Goal: Task Accomplishment & Management: Manage account settings

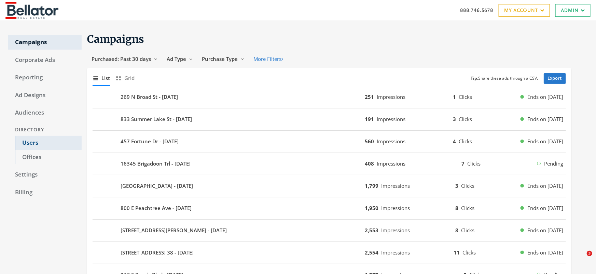
click at [34, 145] on link "Users" at bounding box center [48, 143] width 67 height 14
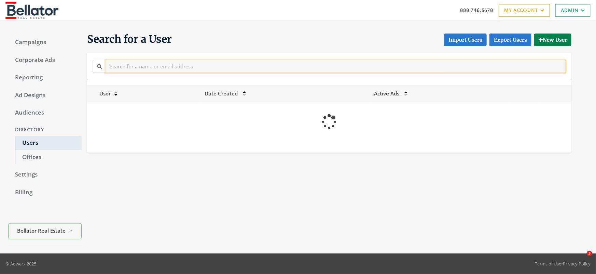
click at [160, 66] on input "text" at bounding box center [336, 66] width 461 height 13
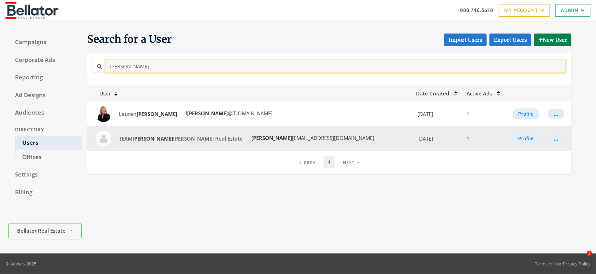
type input "[PERSON_NAME]"
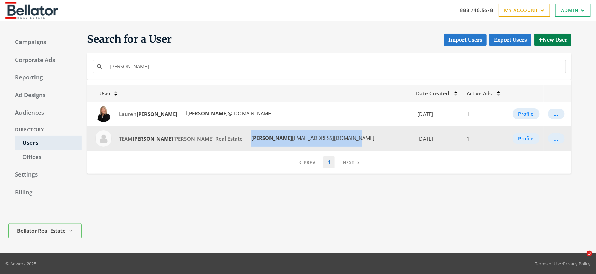
drag, startPoint x: 290, startPoint y: 138, endPoint x: 210, endPoint y: 141, distance: 80.4
click at [210, 141] on td "TEAM [PERSON_NAME] [PERSON_NAME] Real Estate [PERSON_NAME] [PERSON_NAME][EMAIL_…" at bounding box center [249, 138] width 325 height 25
copy span "[PERSON_NAME] [EMAIL_ADDRESS][DOMAIN_NAME]"
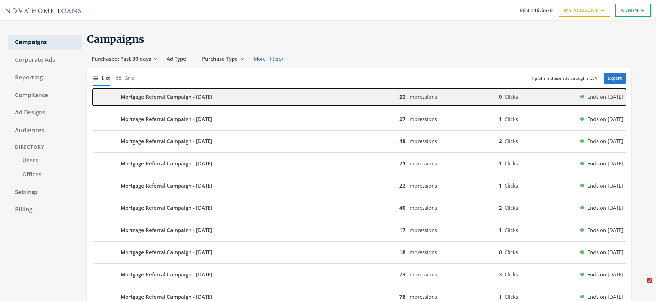
click at [146, 94] on b "Mortgage Referral Campaign - 2025-09-17" at bounding box center [167, 97] width 92 height 8
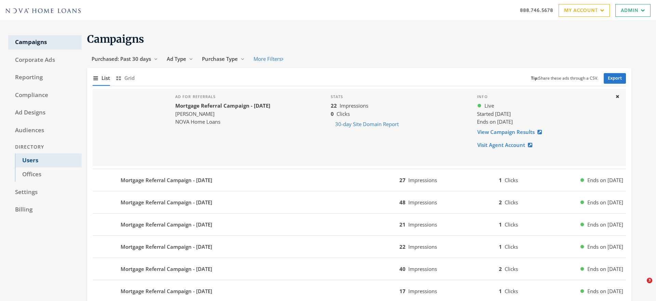
click at [34, 161] on link "Users" at bounding box center [48, 160] width 67 height 14
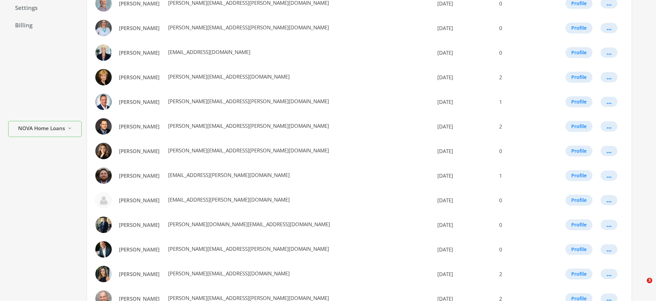
scroll to position [344, 0]
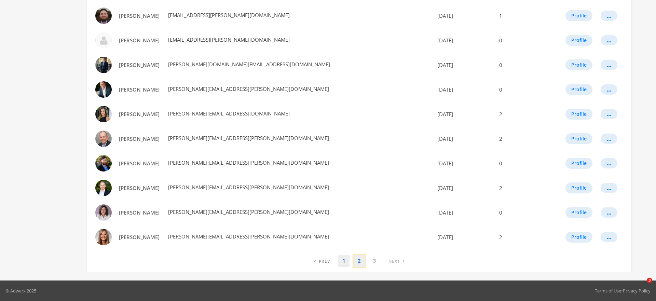
click at [358, 263] on link "2" at bounding box center [359, 261] width 11 height 12
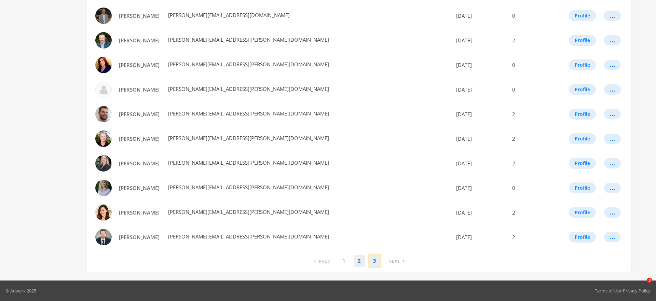
click at [371, 260] on link "3" at bounding box center [374, 261] width 11 height 12
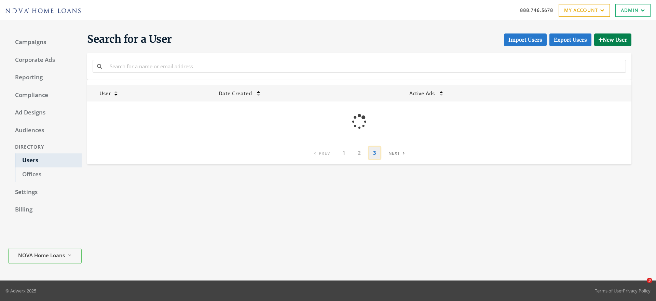
scroll to position [0, 0]
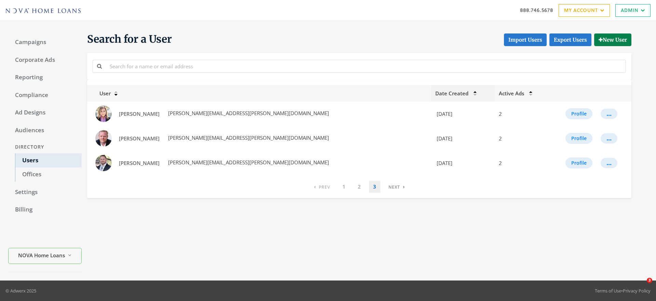
click at [436, 93] on th "Date Created" at bounding box center [463, 93] width 64 height 16
click at [431, 95] on th "Date Created" at bounding box center [463, 93] width 64 height 16
click at [343, 187] on link "1" at bounding box center [343, 187] width 11 height 12
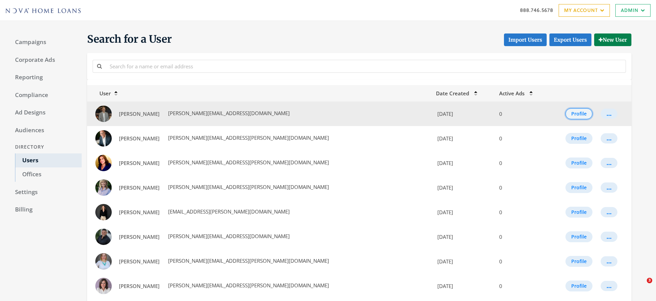
click at [578, 114] on button "Profile" at bounding box center [579, 113] width 27 height 11
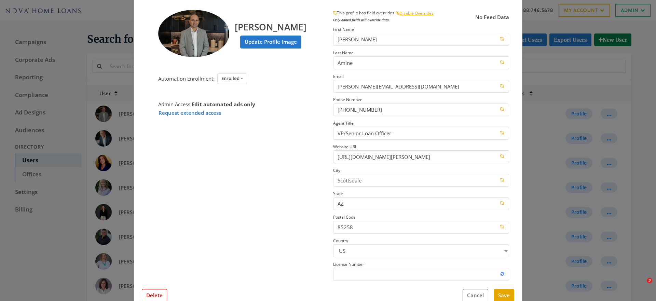
scroll to position [27, 0]
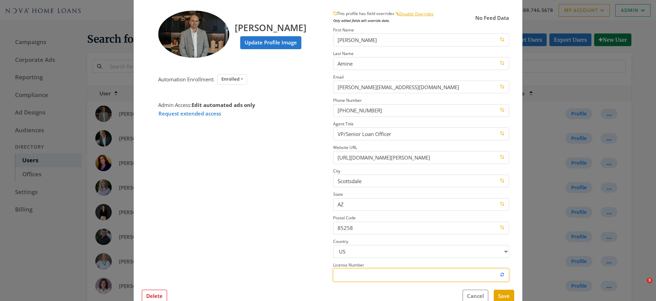
click at [367, 278] on input "License Number" at bounding box center [421, 275] width 176 height 13
paste input "28190"
type input "28190"
click at [505, 295] on button "Save" at bounding box center [504, 296] width 21 height 13
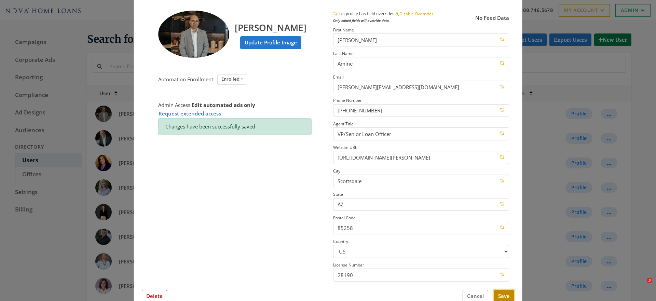
scroll to position [0, 0]
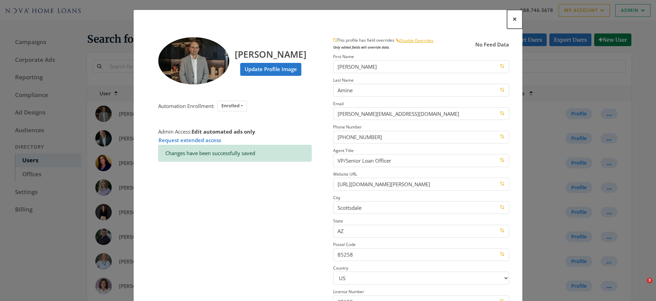
click at [516, 18] on span "×" at bounding box center [515, 19] width 4 height 11
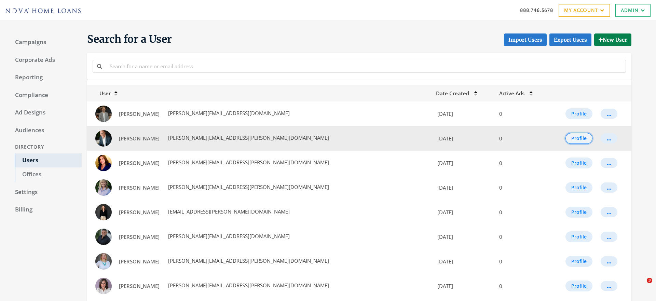
click at [570, 139] on button "Profile" at bounding box center [579, 138] width 27 height 11
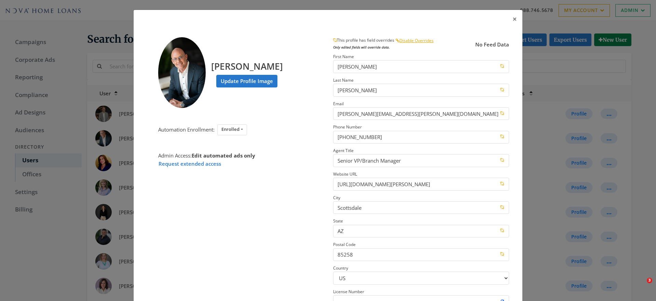
scroll to position [46, 0]
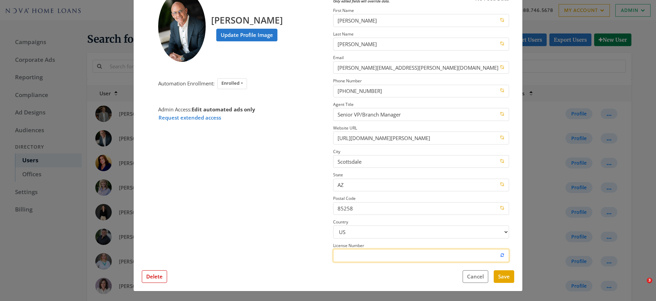
click at [342, 256] on input "License Number" at bounding box center [421, 255] width 176 height 13
paste input "193428"
type input "193428"
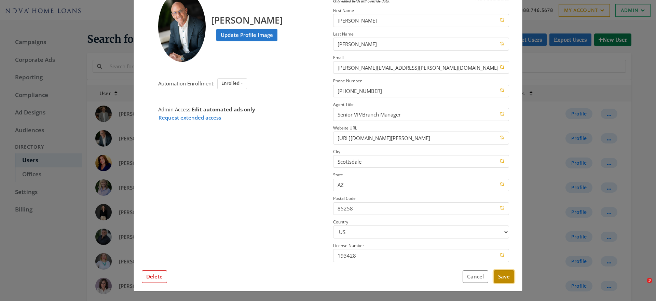
click at [505, 282] on button "Save" at bounding box center [504, 276] width 21 height 13
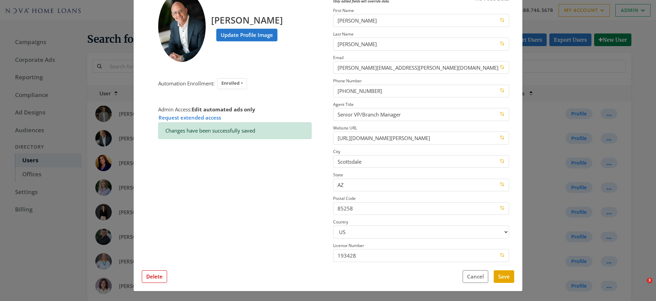
click at [550, 91] on div "× Greg Gale Update Profile Image Automation Enrollment: Enrolled Enrolled Not E…" at bounding box center [328, 150] width 656 height 301
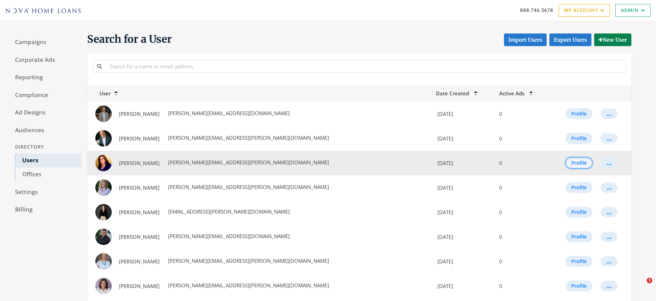
click at [577, 161] on button "Profile" at bounding box center [579, 163] width 27 height 11
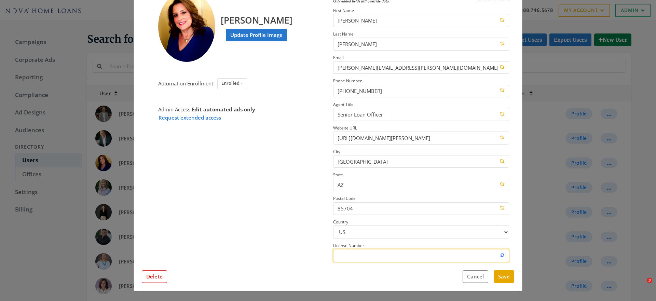
click at [352, 255] on input "License Number" at bounding box center [421, 255] width 176 height 13
paste input "202314"
type input "202314"
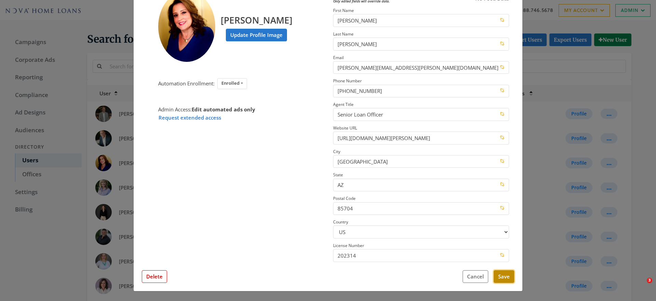
click at [508, 273] on button "Save" at bounding box center [504, 276] width 21 height 13
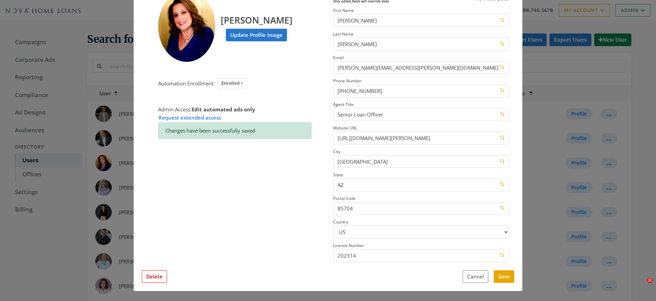
click at [532, 194] on div "× Monica Mollette Update Profile Image Automation Enrollment: Enrolled Enrolled…" at bounding box center [328, 150] width 656 height 301
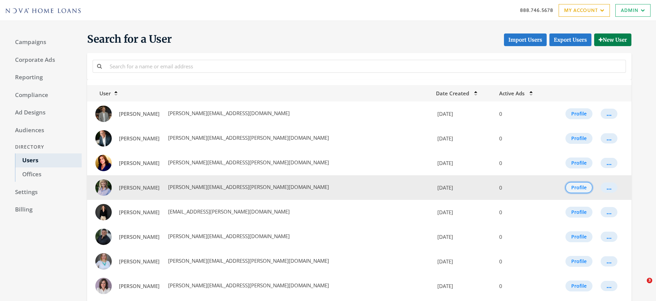
click at [574, 189] on button "Profile" at bounding box center [579, 187] width 27 height 11
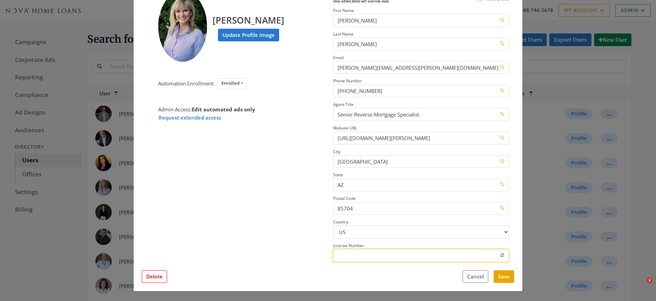
click at [355, 255] on input "License Number" at bounding box center [421, 255] width 176 height 13
paste input "461651"
type input "461651"
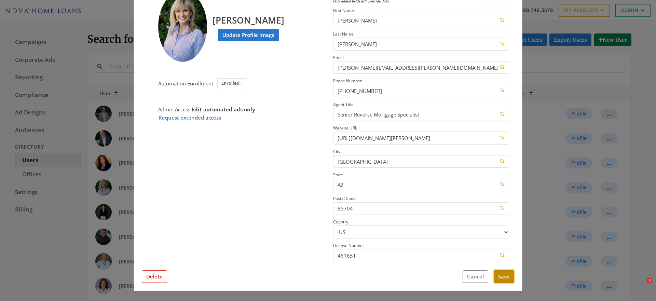
click at [507, 276] on button "Save" at bounding box center [504, 276] width 21 height 13
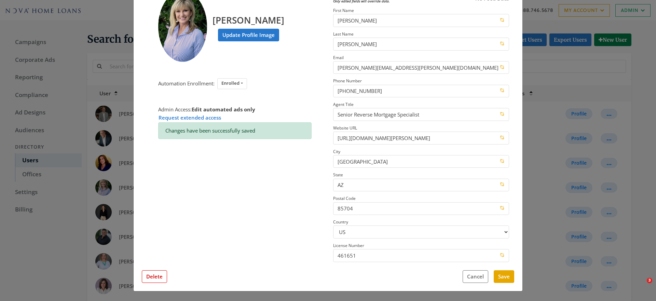
click at [552, 228] on div "× Robin Loomis Update Profile Image Automation Enrollment: Enrolled Enrolled No…" at bounding box center [328, 150] width 656 height 301
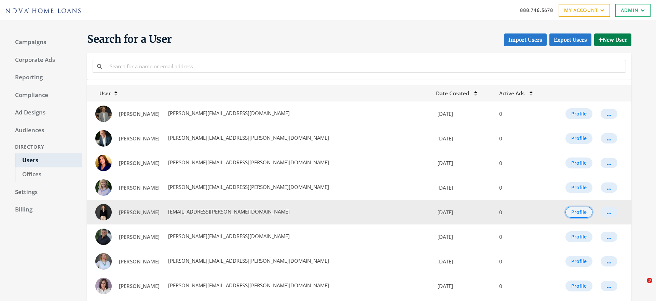
click at [569, 210] on button "Profile" at bounding box center [579, 212] width 27 height 11
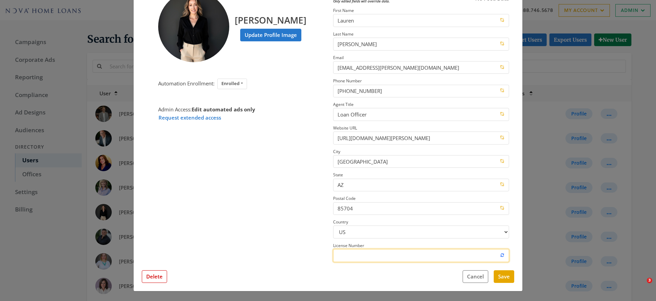
click at [365, 257] on input "License Number" at bounding box center [421, 255] width 176 height 13
paste input "2429297"
type input "2429297"
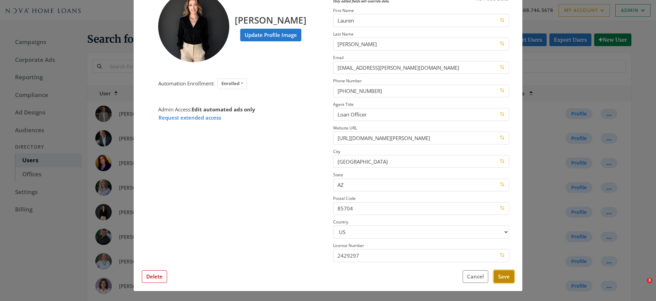
click at [504, 281] on button "Save" at bounding box center [504, 276] width 21 height 13
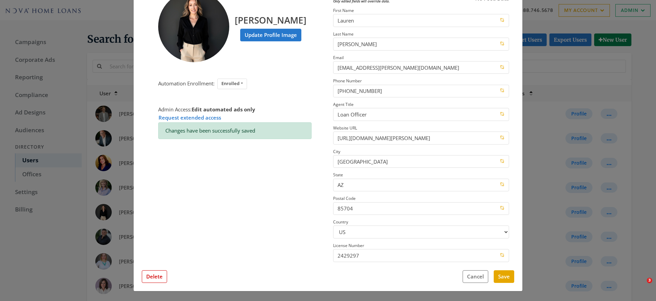
click at [550, 171] on div "× Lauren Martinez Update Profile Image Automation Enrollment: Enrolled Enrolled…" at bounding box center [328, 150] width 656 height 301
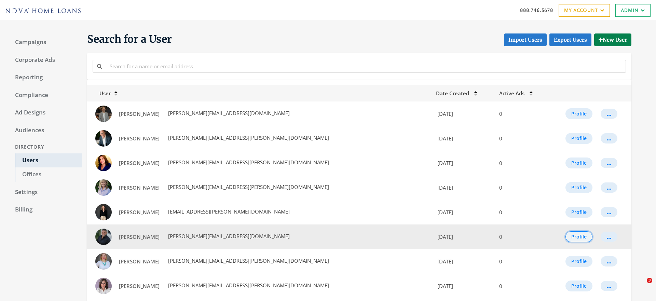
click at [577, 239] on button "Profile" at bounding box center [579, 236] width 27 height 11
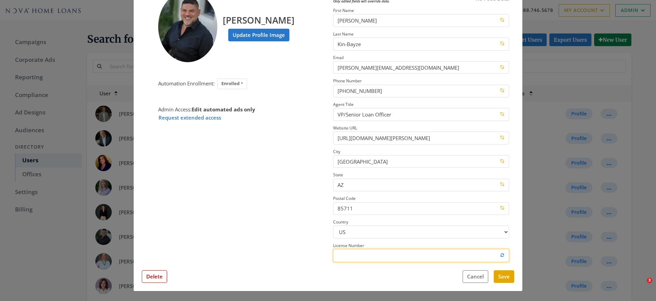
click at [360, 257] on input "License Number" at bounding box center [421, 255] width 176 height 13
paste input "263233"
type input "263233"
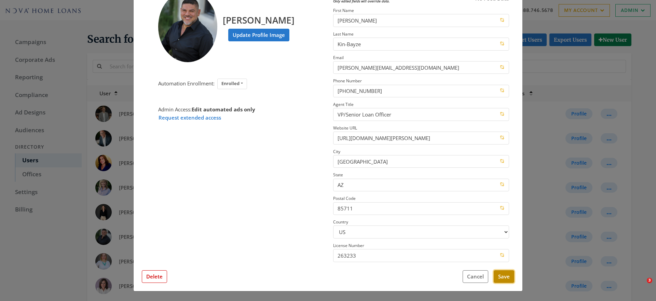
click at [500, 277] on button "Save" at bounding box center [504, 276] width 21 height 13
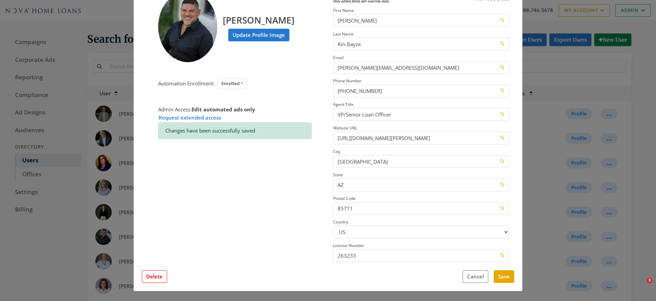
click at [535, 224] on div "× John Kin-Bayze Update Profile Image Automation Enrollment: Enrolled Enrolled …" at bounding box center [328, 150] width 656 height 301
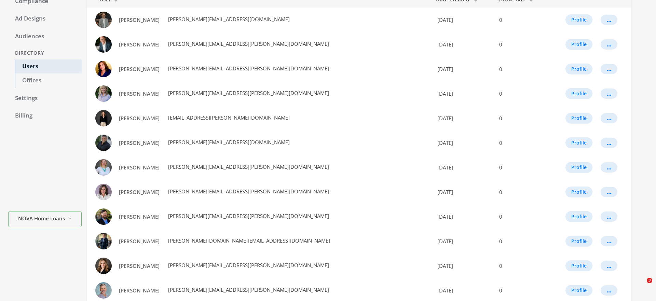
scroll to position [94, 0]
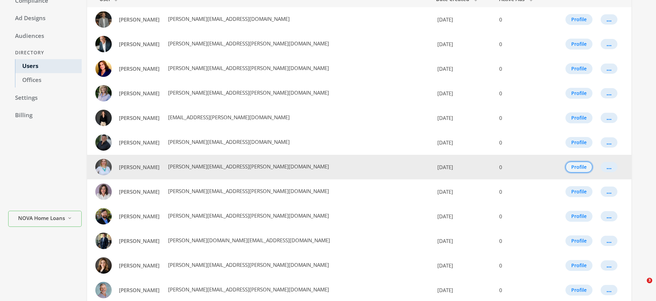
click at [576, 170] on button "Profile" at bounding box center [579, 167] width 27 height 11
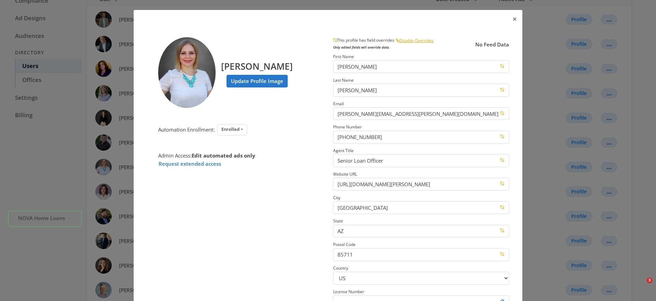
scroll to position [46, 0]
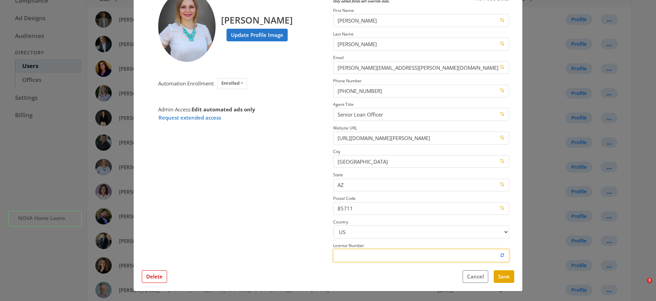
click at [342, 256] on input "License Number" at bounding box center [421, 255] width 176 height 13
paste input "891037"
type input "891037"
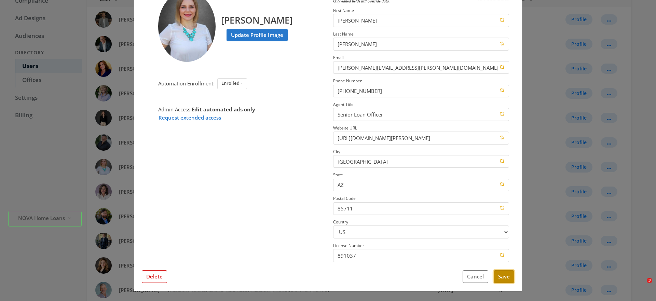
click at [501, 279] on button "Save" at bounding box center [504, 276] width 21 height 13
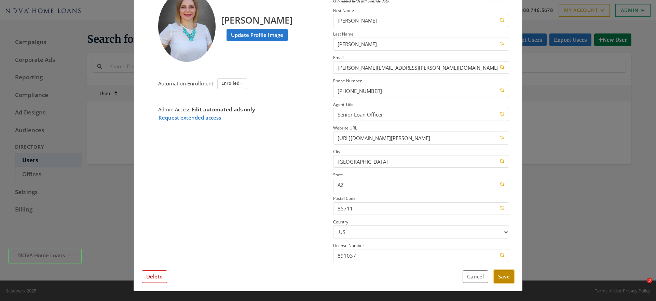
scroll to position [0, 0]
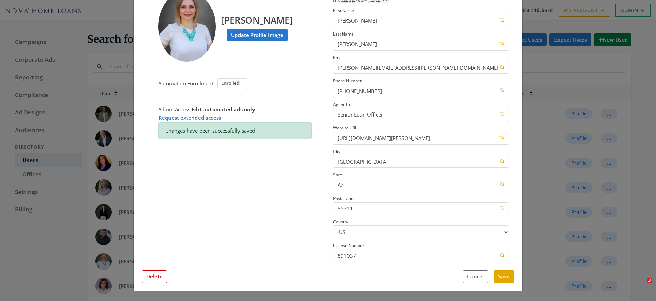
click at [557, 203] on div "× Carrie Stigers Update Profile Image Automation Enrollment: Enrolled Enrolled …" at bounding box center [328, 150] width 656 height 301
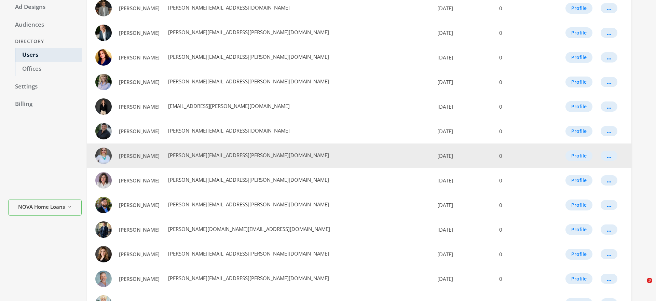
scroll to position [107, 0]
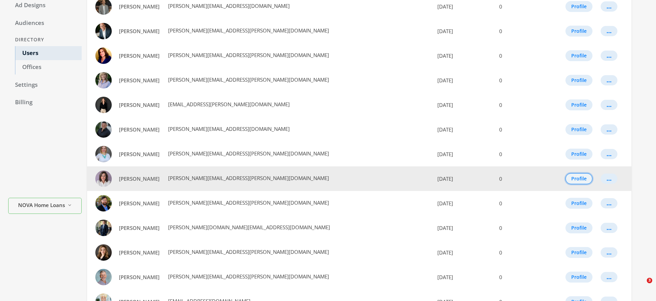
click at [576, 179] on button "Profile" at bounding box center [579, 178] width 27 height 11
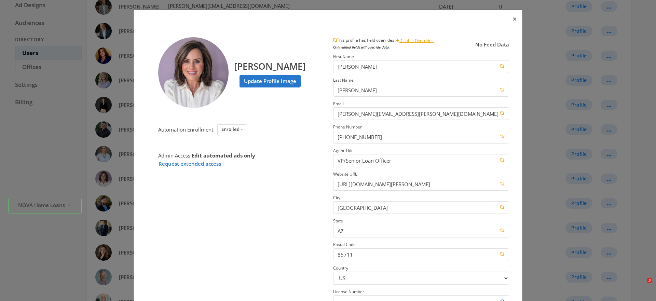
scroll to position [46, 0]
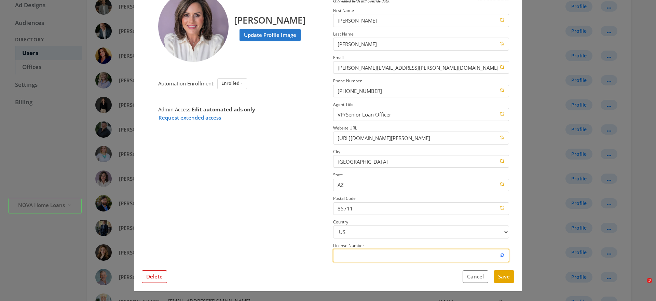
click at [344, 258] on input "License Number" at bounding box center [421, 255] width 176 height 13
paste input "1106965"
type input "1106965"
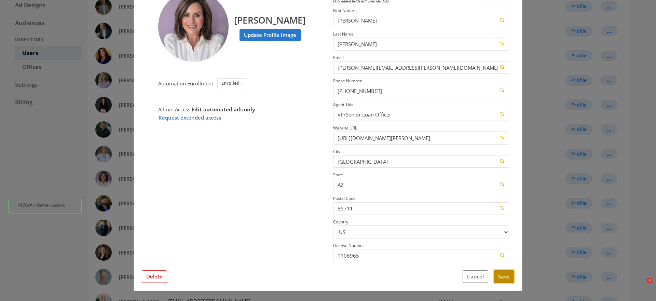
click at [504, 276] on button "Save" at bounding box center [504, 276] width 21 height 13
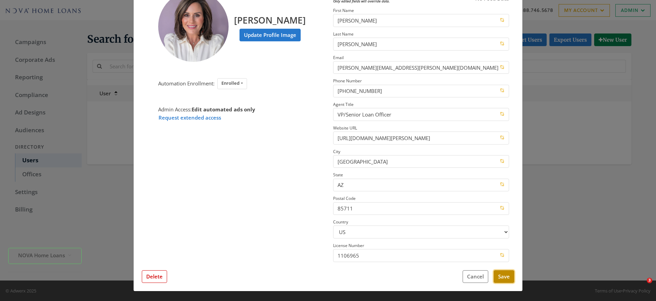
scroll to position [0, 0]
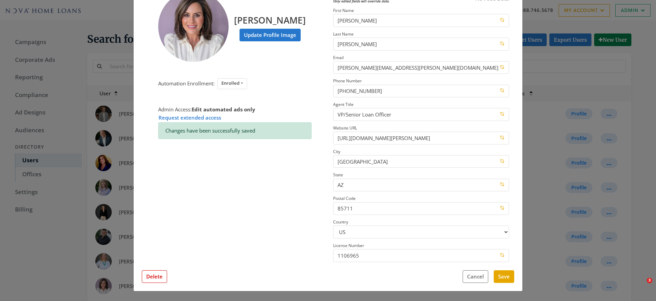
click at [539, 247] on div "× Jeannie Davis Update Profile Image Automation Enrollment: Enrolled Enrolled N…" at bounding box center [328, 150] width 656 height 301
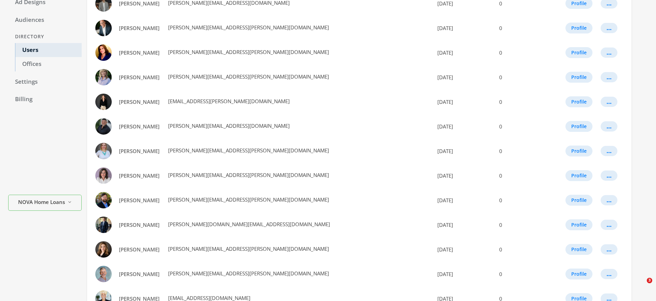
scroll to position [114, 0]
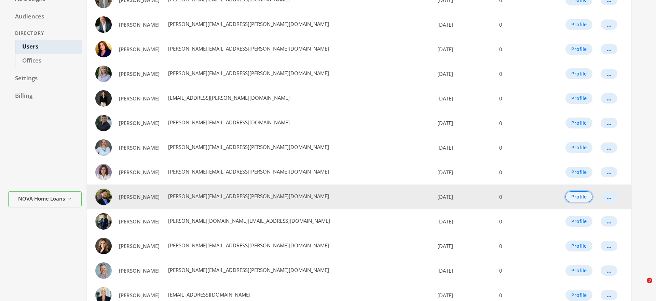
click at [576, 197] on button "Profile" at bounding box center [579, 196] width 27 height 11
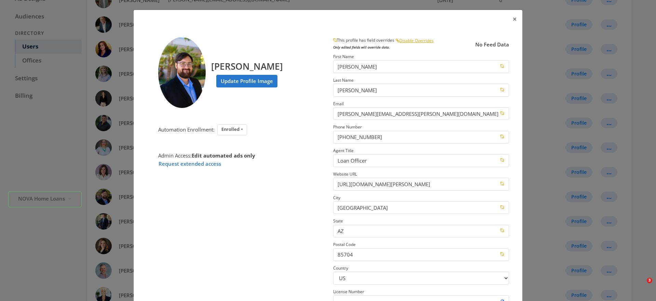
scroll to position [46, 0]
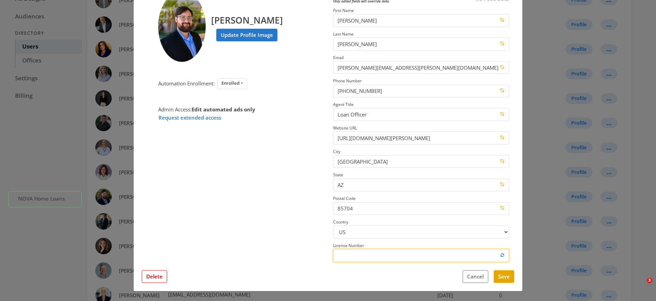
click at [348, 253] on input "License Number" at bounding box center [421, 255] width 176 height 13
paste input "2643749"
type input "2643749"
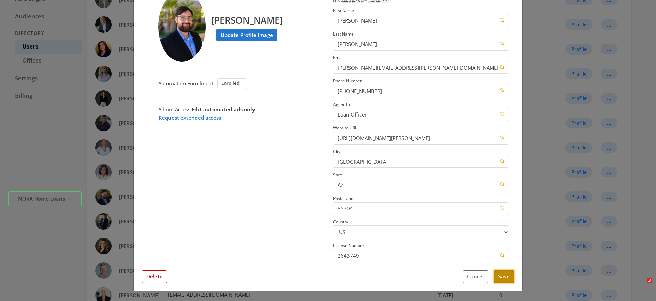
click at [501, 278] on button "Save" at bounding box center [504, 276] width 21 height 13
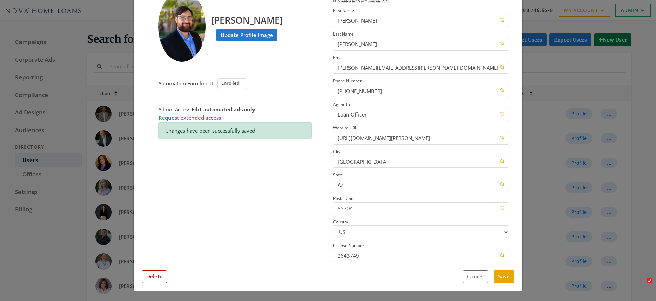
click at [559, 211] on div "× Ian Murray Update Profile Image Automation Enrollment: Enrolled Enrolled Not …" at bounding box center [328, 150] width 656 height 301
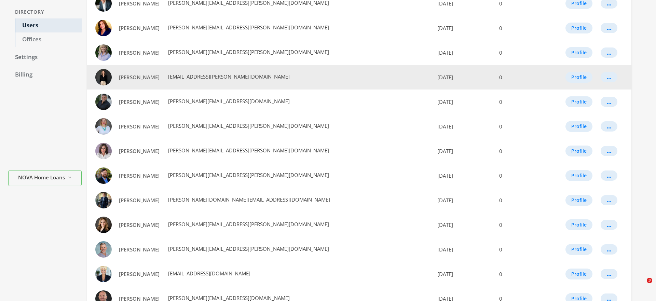
scroll to position [136, 0]
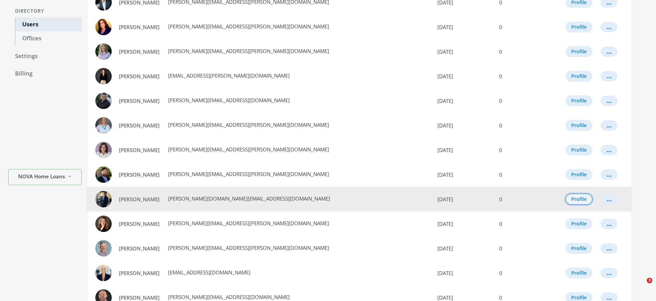
click at [574, 200] on button "Profile" at bounding box center [579, 199] width 27 height 11
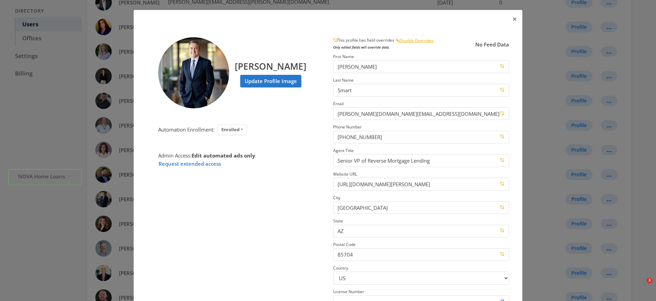
scroll to position [46, 0]
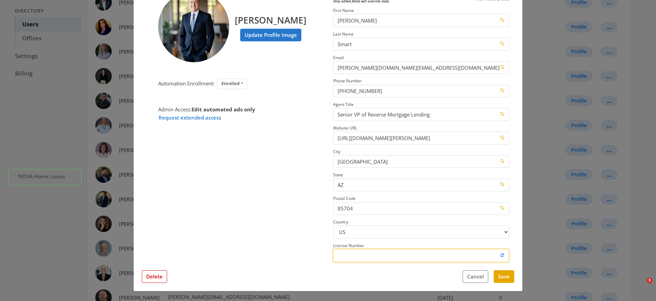
click at [341, 254] on input "License Number" at bounding box center [421, 255] width 176 height 13
paste input "208695"
type input "208695"
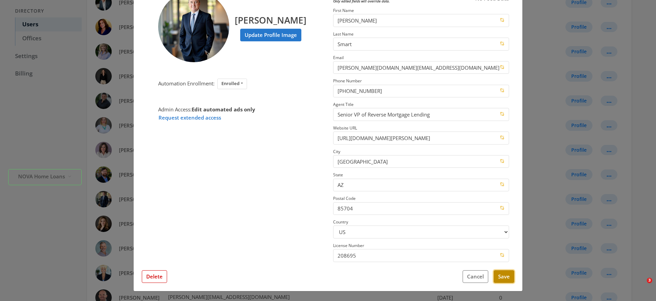
click at [500, 278] on button "Save" at bounding box center [504, 276] width 21 height 13
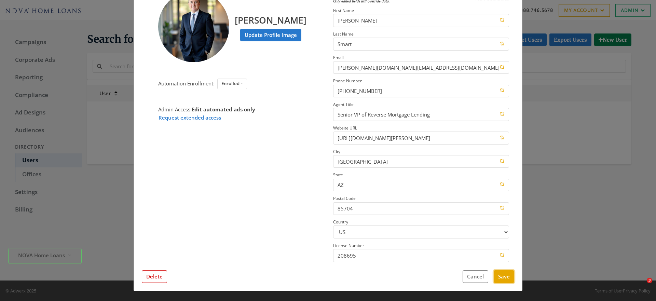
scroll to position [0, 0]
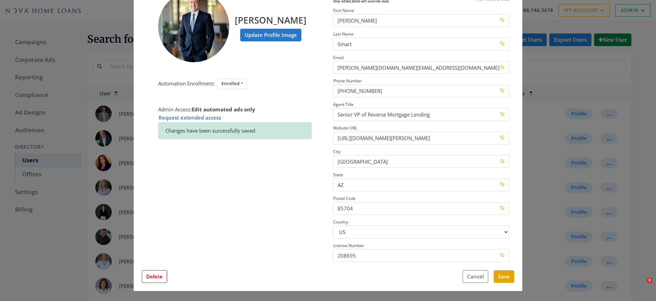
click at [554, 186] on div "× Glen Smart Update Profile Image Automation Enrollment: Enrolled Enrolled Not …" at bounding box center [328, 150] width 656 height 301
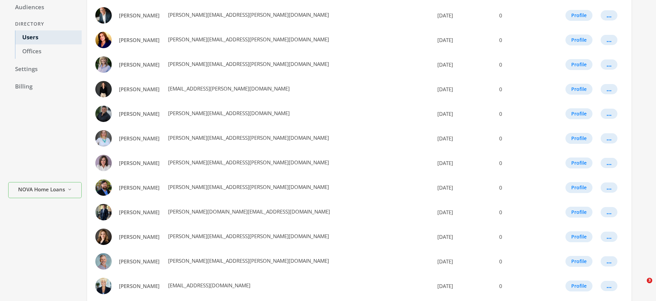
scroll to position [146, 0]
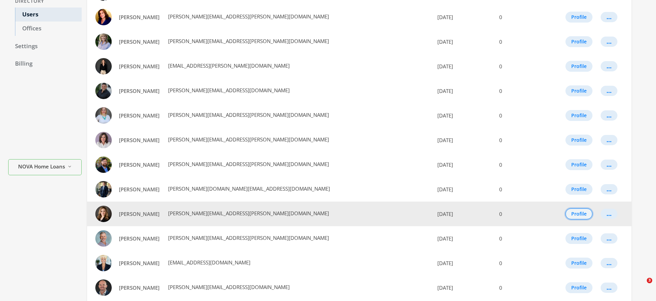
click at [573, 217] on button "Profile" at bounding box center [579, 213] width 27 height 11
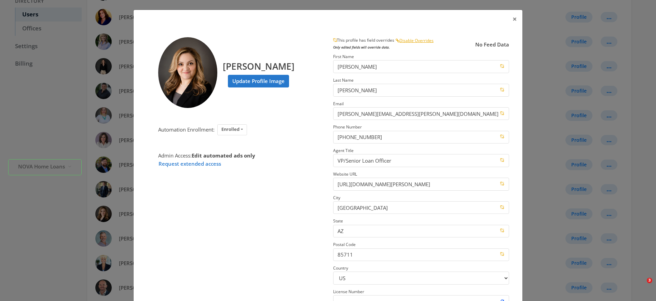
scroll to position [46, 0]
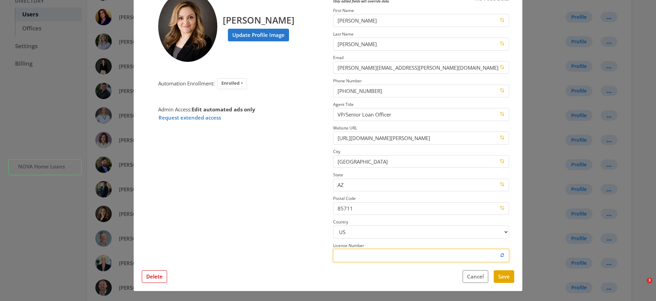
click at [346, 256] on input "License Number" at bounding box center [421, 255] width 176 height 13
paste input "172741"
type input "172741"
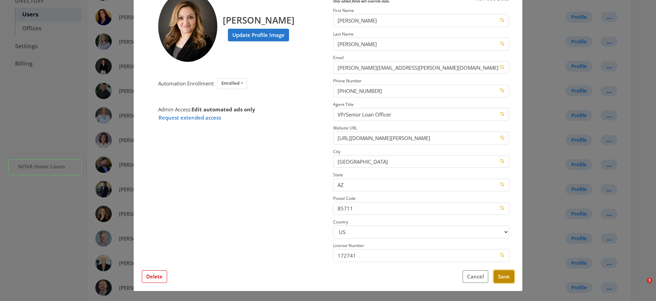
click at [504, 279] on button "Save" at bounding box center [504, 276] width 21 height 13
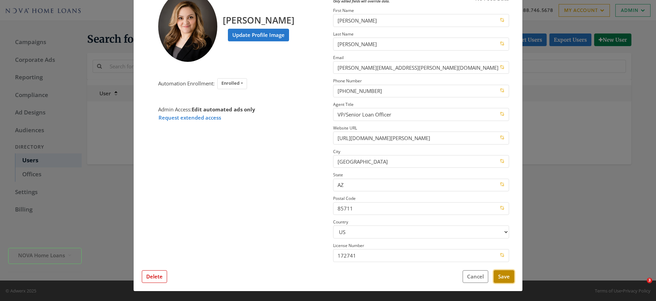
scroll to position [0, 0]
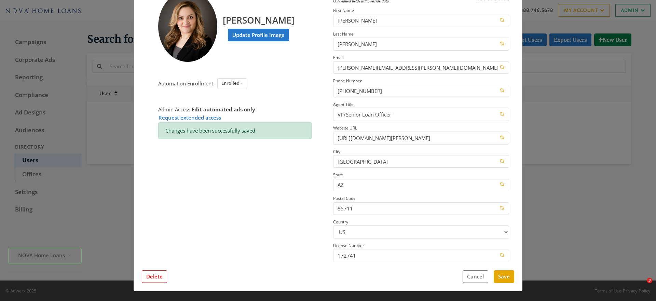
click at [540, 241] on div "× Estela Gamboa Update Profile Image Automation Enrollment: Enrolled Enrolled N…" at bounding box center [328, 150] width 656 height 301
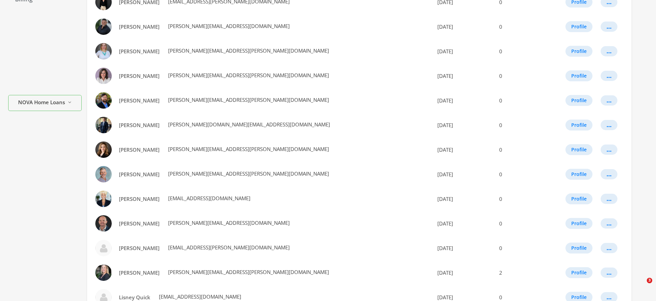
scroll to position [236, 0]
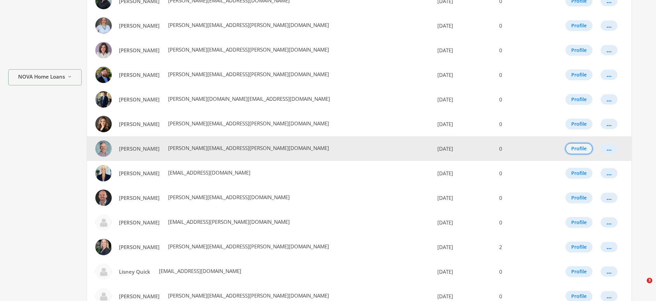
click at [571, 149] on button "Profile" at bounding box center [579, 148] width 27 height 11
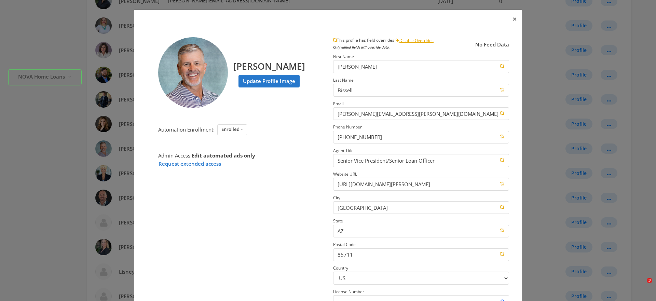
scroll to position [46, 0]
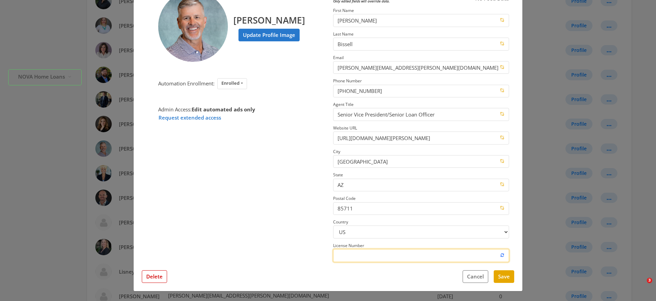
click at [368, 255] on input "License Number" at bounding box center [421, 255] width 176 height 13
paste input "172726"
type input "172726"
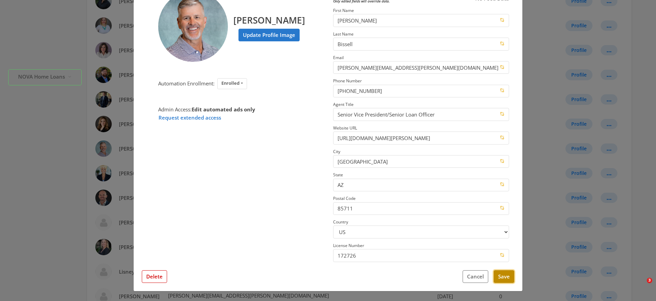
click at [505, 278] on button "Save" at bounding box center [504, 276] width 21 height 13
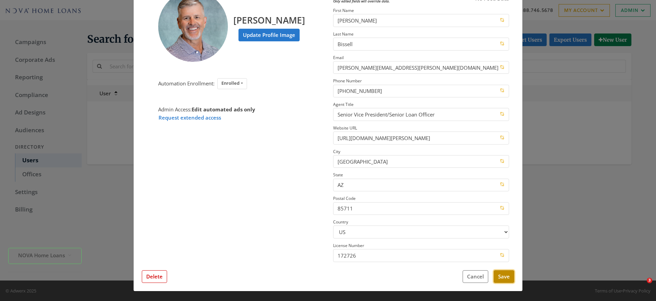
scroll to position [0, 0]
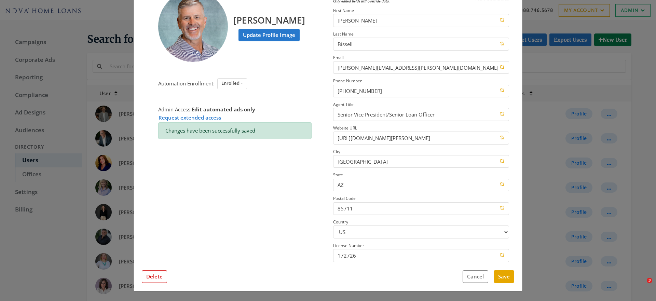
click at [526, 152] on div "× Brian Bissell Update Profile Image Automation Enrollment: Enrolled Enrolled N…" at bounding box center [328, 150] width 656 height 301
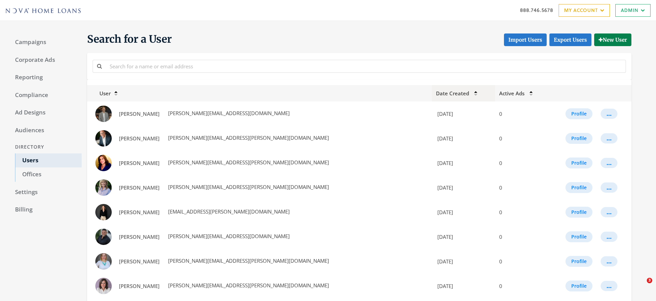
click at [474, 92] on icon at bounding box center [475, 92] width 3 height 2
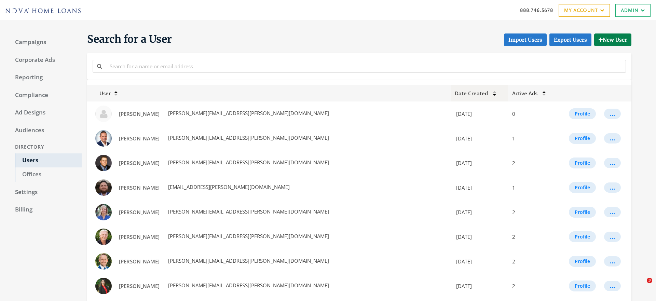
click at [451, 92] on th "Date Created" at bounding box center [479, 93] width 57 height 16
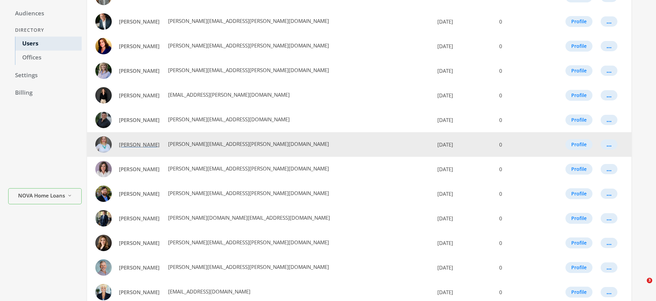
scroll to position [120, 0]
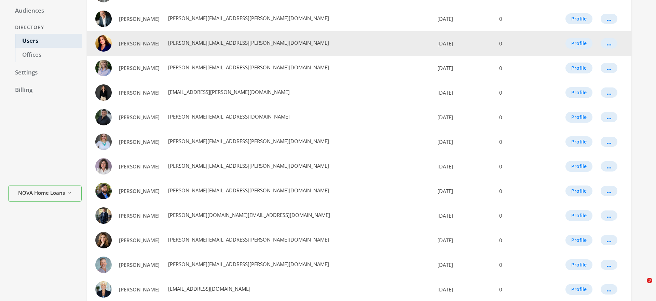
drag, startPoint x: 127, startPoint y: 267, endPoint x: 301, endPoint y: 31, distance: 293.5
click at [0, 0] on div "Campaigns Corporate Ads Reporting Compliance Ad Designs Audiences Directory Use…" at bounding box center [328, 203] width 656 height 604
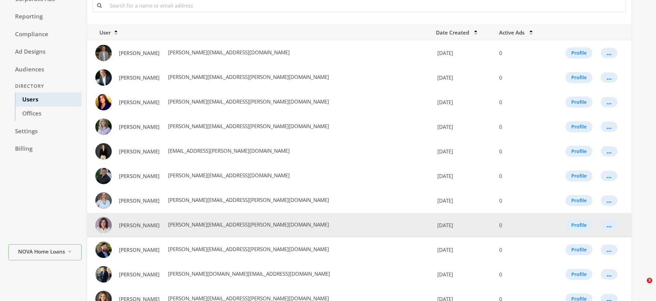
scroll to position [0, 0]
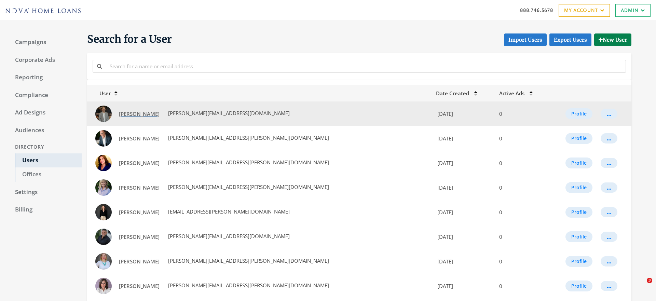
click at [143, 114] on span "Michael Amine" at bounding box center [139, 113] width 41 height 7
